Goal: Navigation & Orientation: Find specific page/section

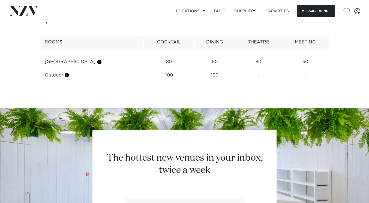
scroll to position [867, 0]
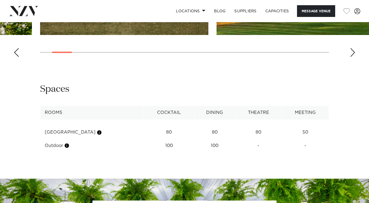
scroll to position [796, 0]
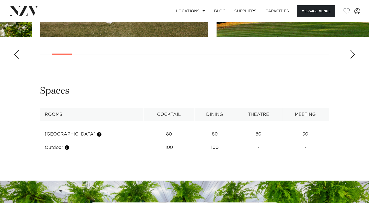
click at [353, 59] on div "Next slide" at bounding box center [352, 54] width 5 height 9
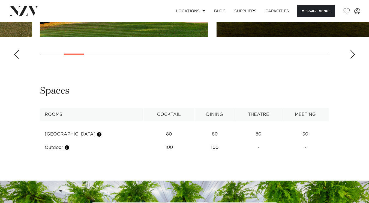
click at [355, 59] on div "Next slide" at bounding box center [352, 54] width 5 height 9
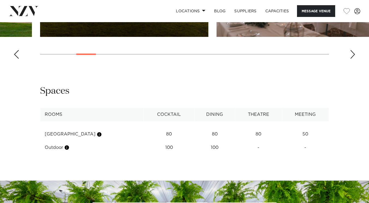
click at [351, 59] on div "Next slide" at bounding box center [352, 54] width 5 height 9
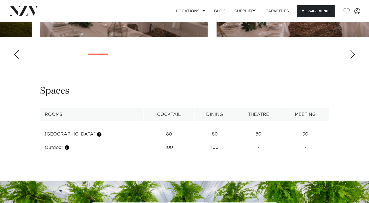
click at [350, 59] on div "Next slide" at bounding box center [352, 54] width 5 height 9
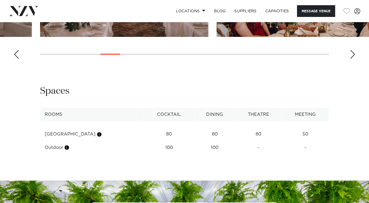
click at [351, 59] on div "Next slide" at bounding box center [352, 54] width 5 height 9
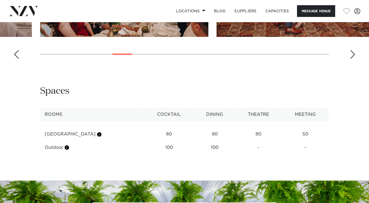
click at [352, 59] on div "Next slide" at bounding box center [352, 54] width 5 height 9
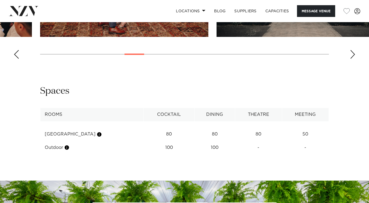
click at [353, 59] on div "Next slide" at bounding box center [352, 54] width 5 height 9
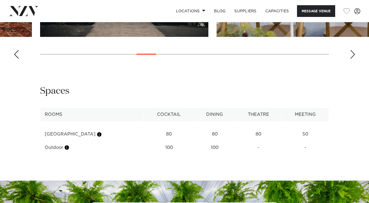
click at [353, 59] on div "Next slide" at bounding box center [352, 54] width 5 height 9
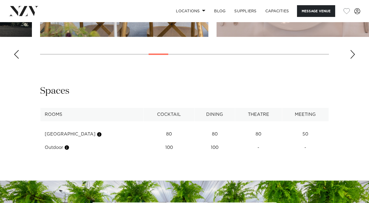
click at [353, 59] on div "Next slide" at bounding box center [352, 54] width 5 height 9
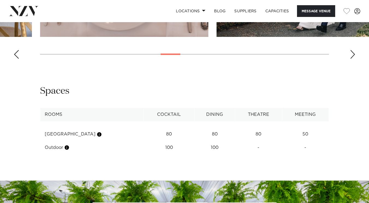
click at [352, 59] on div "Next slide" at bounding box center [352, 54] width 5 height 9
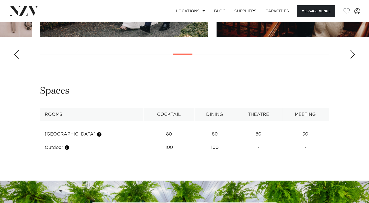
click at [350, 59] on div "Next slide" at bounding box center [352, 54] width 5 height 9
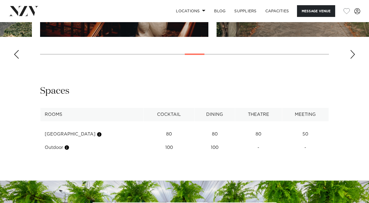
click at [350, 59] on div "Next slide" at bounding box center [352, 54] width 5 height 9
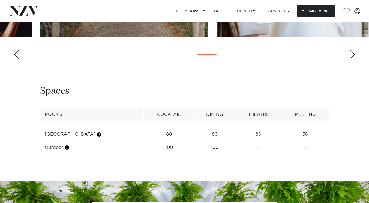
click at [351, 59] on div "Next slide" at bounding box center [352, 54] width 5 height 9
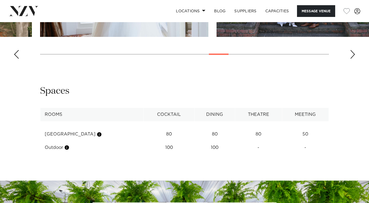
click at [352, 59] on div "Next slide" at bounding box center [352, 54] width 5 height 9
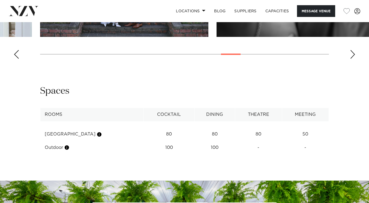
click at [352, 59] on div "Next slide" at bounding box center [352, 54] width 5 height 9
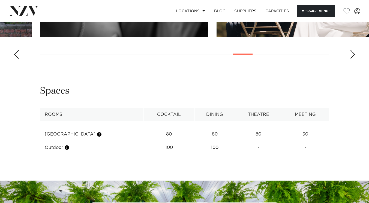
click at [353, 59] on div "Next slide" at bounding box center [352, 54] width 5 height 9
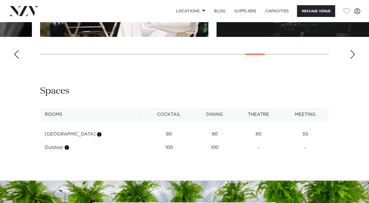
click at [352, 59] on div "Next slide" at bounding box center [352, 54] width 5 height 9
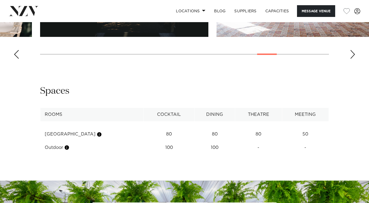
click at [352, 59] on div "Next slide" at bounding box center [352, 54] width 5 height 9
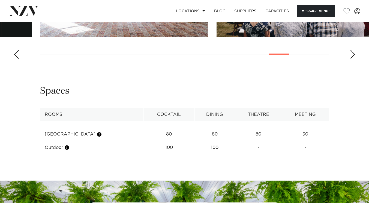
click at [351, 59] on div "Next slide" at bounding box center [352, 54] width 5 height 9
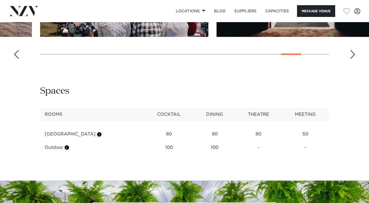
click at [352, 59] on div "Next slide" at bounding box center [352, 54] width 5 height 9
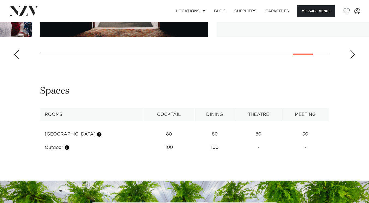
click at [352, 59] on div "Next slide" at bounding box center [352, 54] width 5 height 9
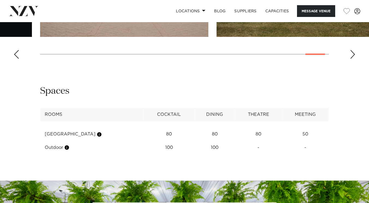
click at [353, 59] on div "Next slide" at bounding box center [352, 54] width 5 height 9
